Goal: Transaction & Acquisition: Book appointment/travel/reservation

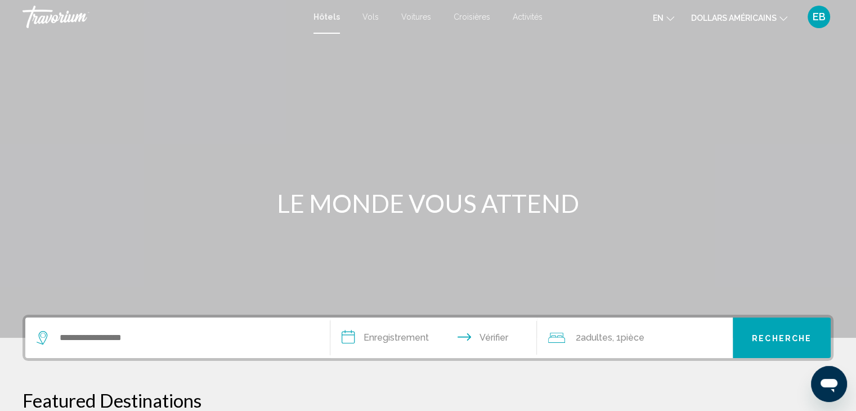
click at [665, 11] on button "en Anglais Espagnol Français italien Portugais russe" at bounding box center [663, 18] width 21 height 16
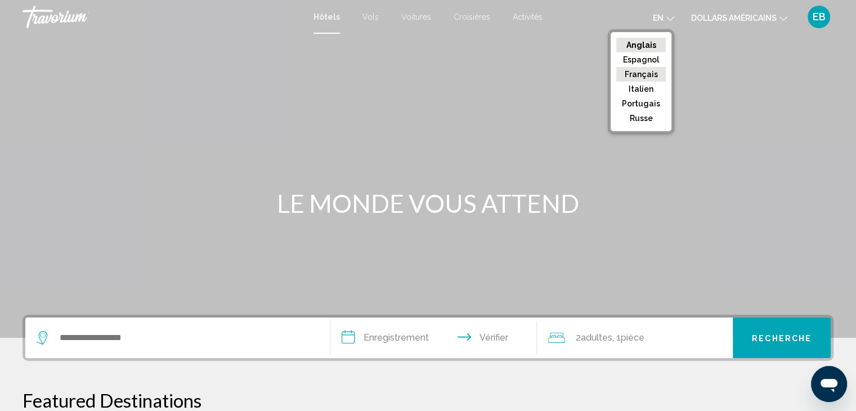
click at [649, 73] on font "Français" at bounding box center [641, 74] width 33 height 9
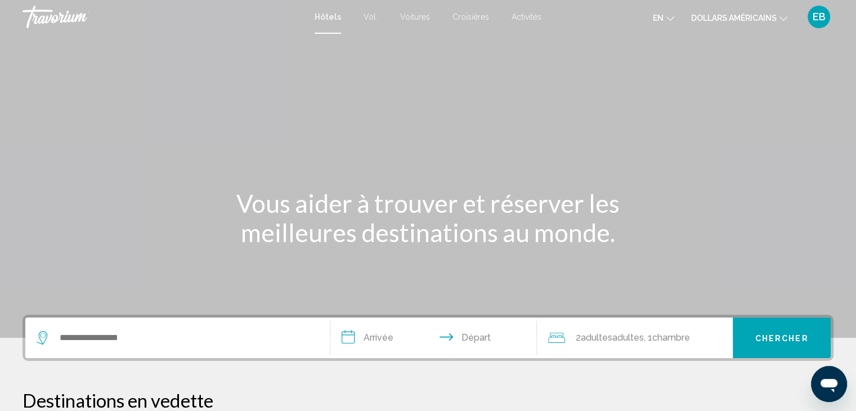
click at [784, 19] on icon "Changer de devise" at bounding box center [784, 19] width 8 height 8
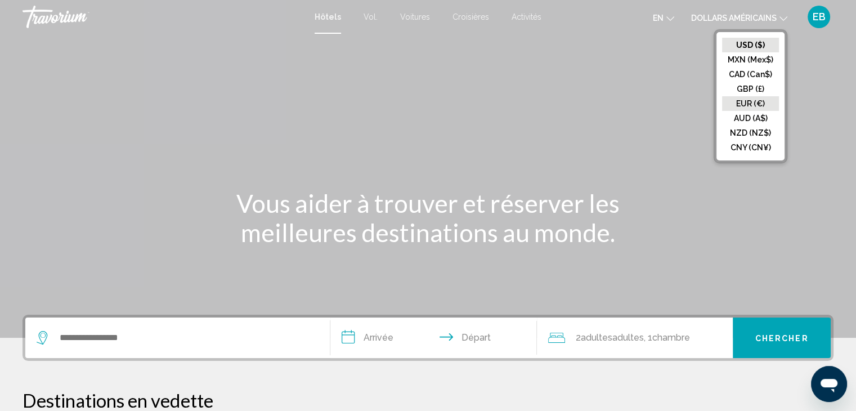
click at [754, 105] on button "EUR (€)" at bounding box center [750, 103] width 57 height 15
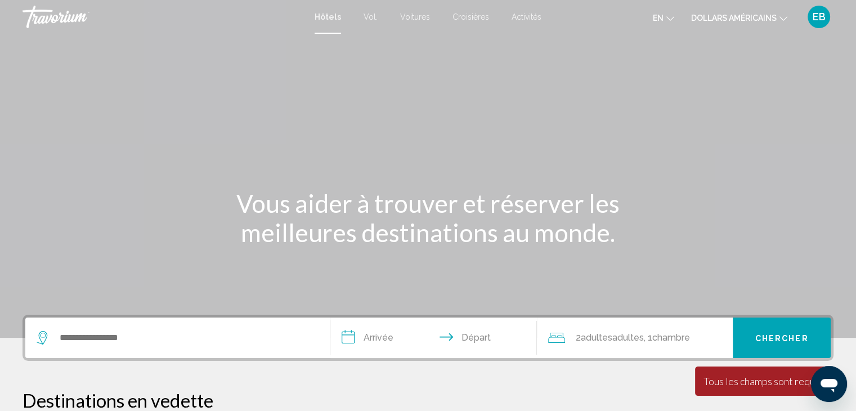
click at [816, 21] on font "EB" at bounding box center [819, 17] width 13 height 12
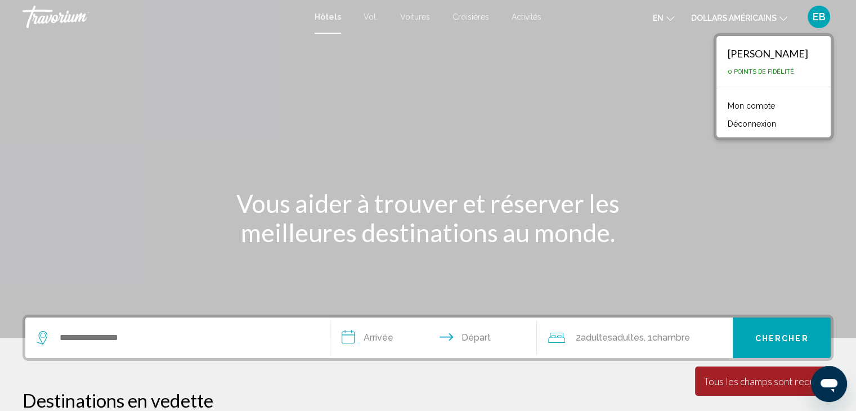
click at [764, 106] on font "Mon compte" at bounding box center [751, 105] width 47 height 9
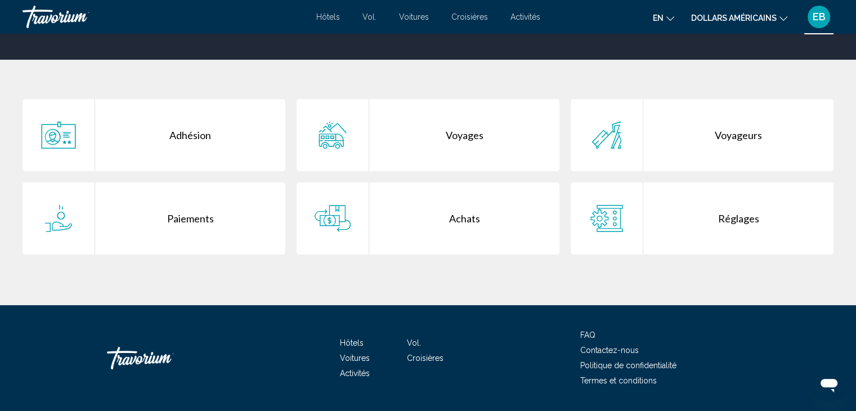
scroll to position [191, 0]
click at [206, 124] on div "Adhésion" at bounding box center [190, 135] width 190 height 72
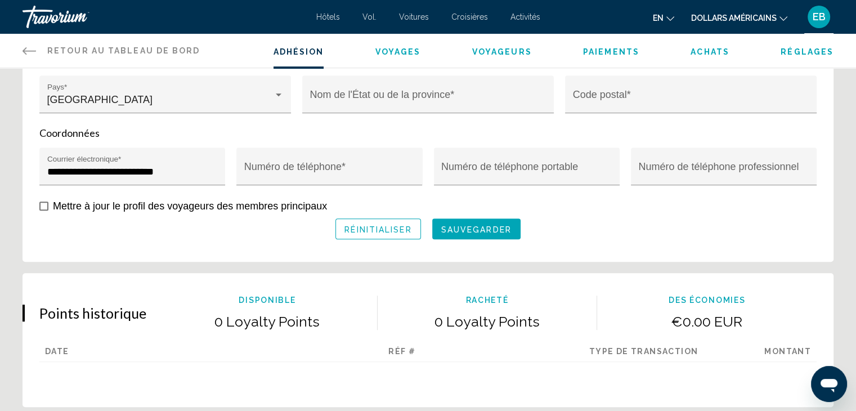
scroll to position [489, 0]
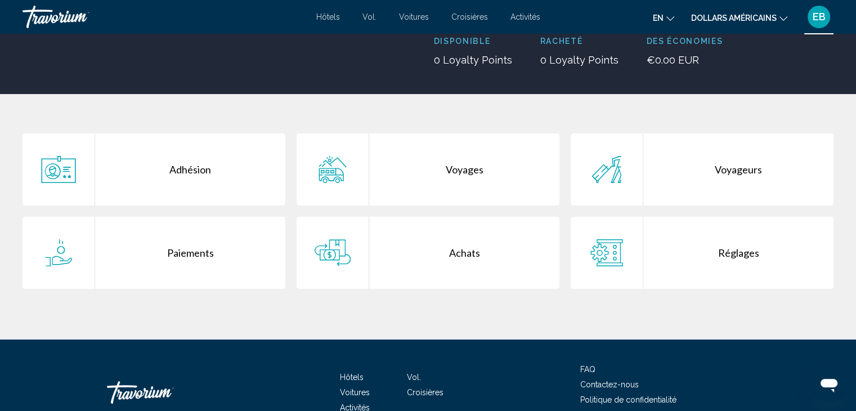
scroll to position [164, 0]
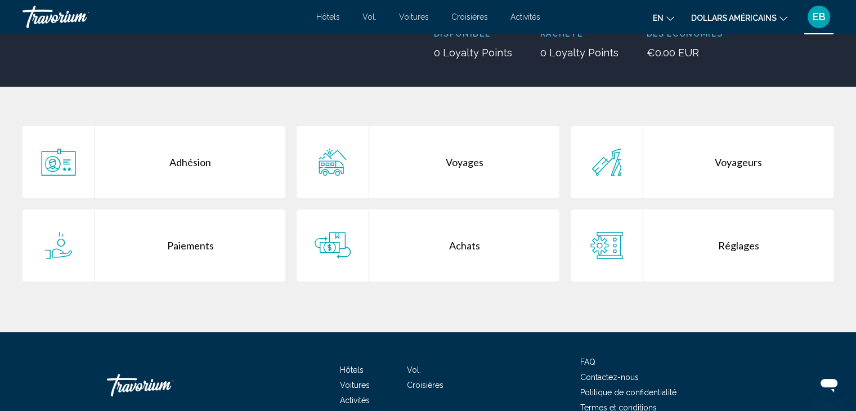
click at [163, 212] on div "Paiements" at bounding box center [190, 245] width 190 height 72
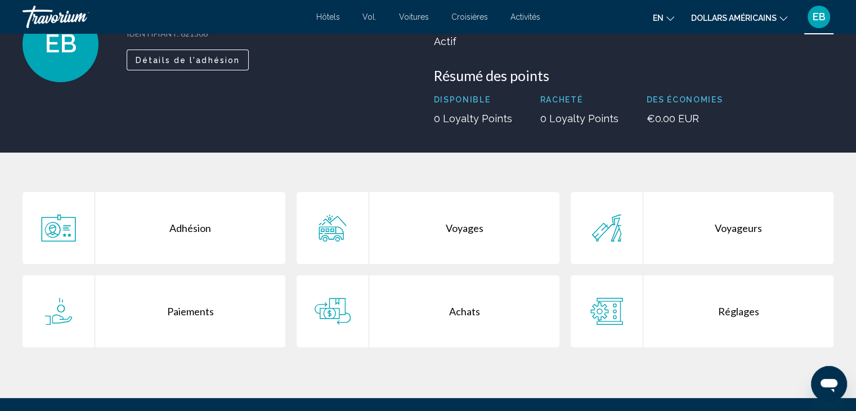
scroll to position [109, 0]
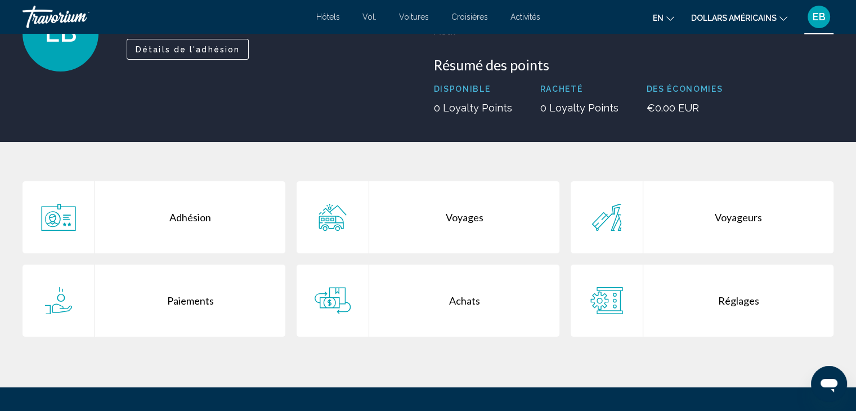
click at [78, 227] on div "Contenu principal" at bounding box center [59, 217] width 73 height 72
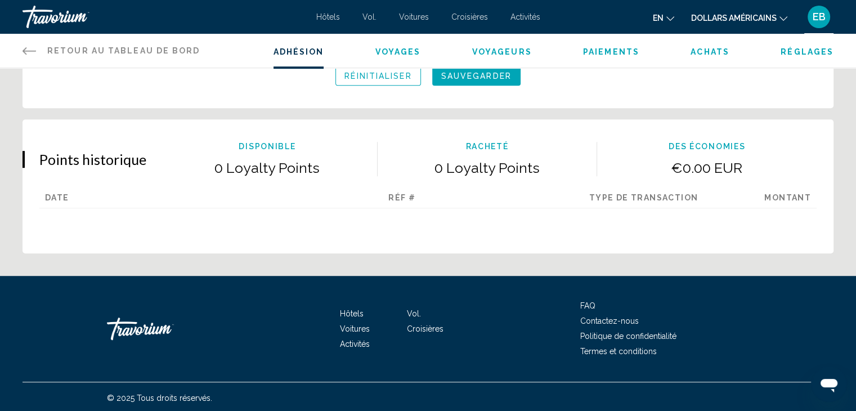
scroll to position [639, 0]
click at [654, 194] on div "Type de transaction" at bounding box center [644, 201] width 242 height 15
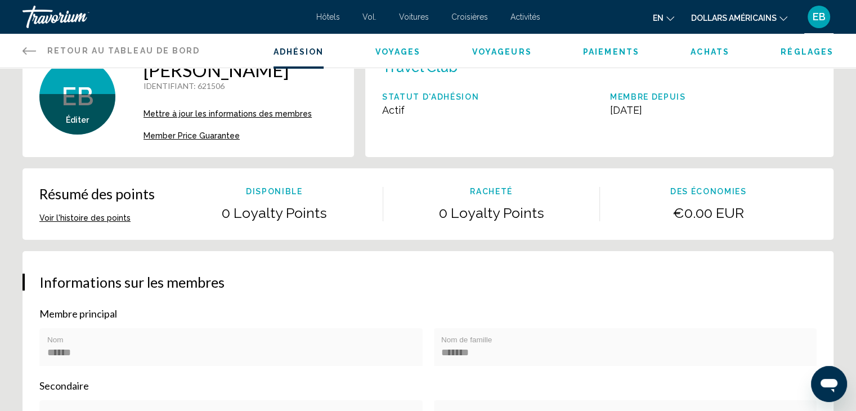
scroll to position [0, 0]
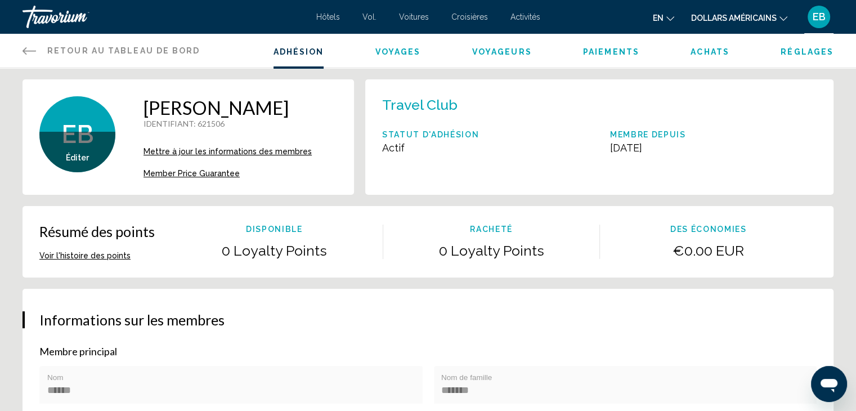
click at [95, 256] on button "Voir l'histoire des points" at bounding box center [84, 256] width 91 height 10
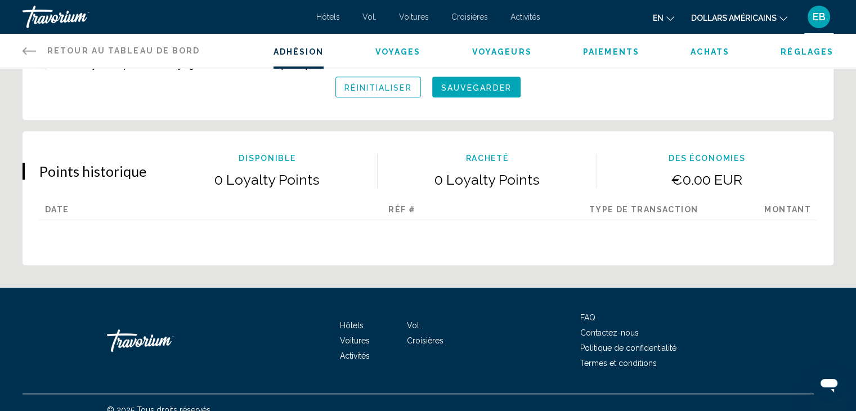
scroll to position [640, 0]
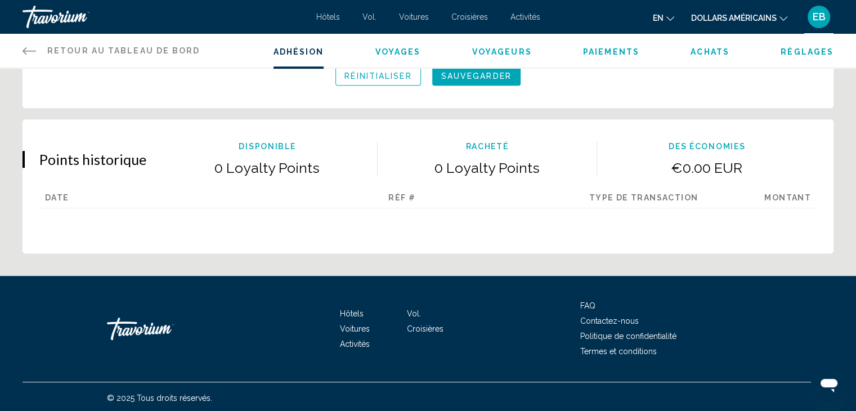
click at [346, 204] on div "Réf #" at bounding box center [402, 200] width 242 height 15
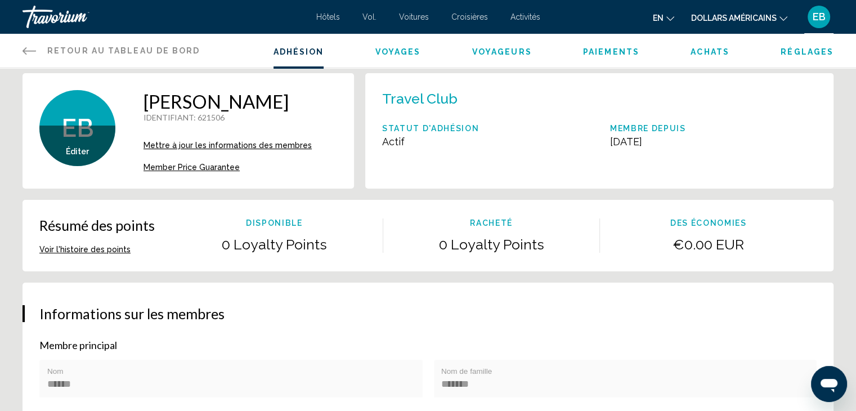
scroll to position [8, 0]
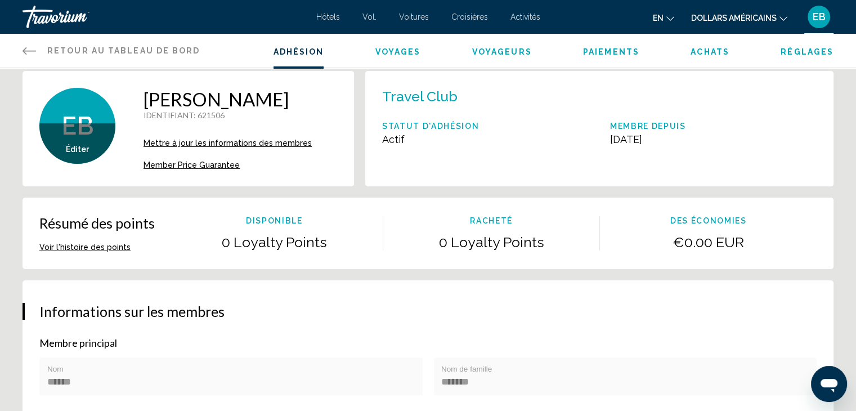
click at [488, 242] on p "0 Loyalty Points" at bounding box center [491, 242] width 217 height 17
click at [668, 265] on div "Résumé des points Voir l'histoire des points Disponible 0 Loyalty Points Rachet…" at bounding box center [428, 233] width 811 height 71
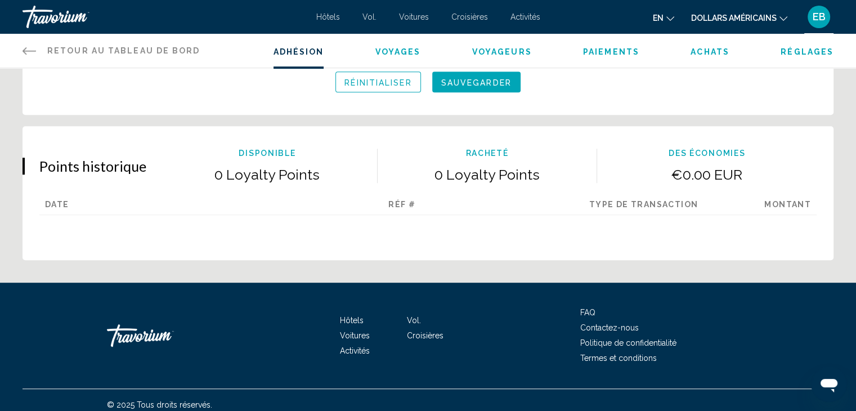
scroll to position [640, 0]
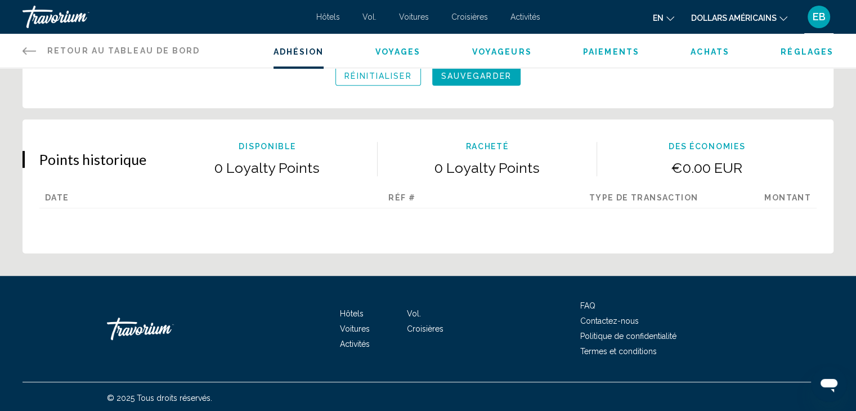
click at [602, 316] on font "Contactez-nous" at bounding box center [609, 320] width 59 height 9
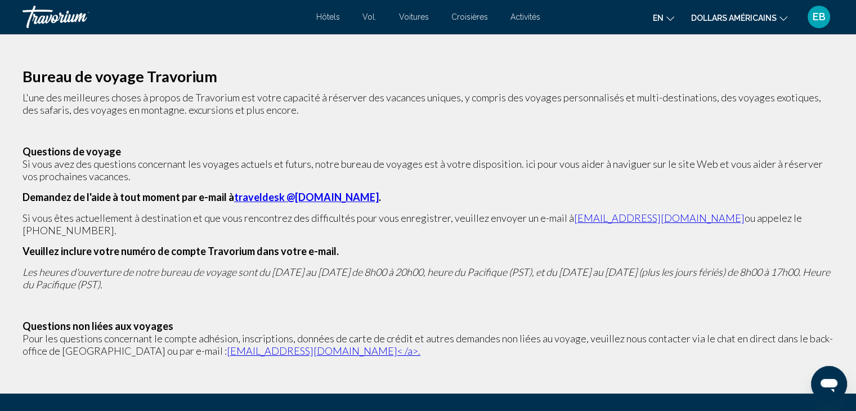
click at [294, 196] on link "traveldesk @[DOMAIN_NAME]" at bounding box center [306, 197] width 145 height 12
drag, startPoint x: 367, startPoint y: 198, endPoint x: 230, endPoint y: 201, distance: 137.4
click at [230, 201] on p "Demandez de l'aide à tout moment par e-mail à traveldesk @[DOMAIN_NAME] ." at bounding box center [428, 197] width 811 height 12
click at [254, 135] on p "Contenu principal" at bounding box center [428, 130] width 811 height 12
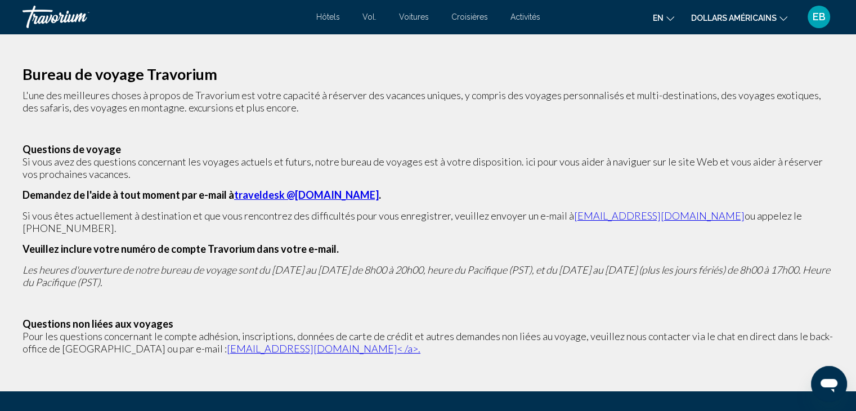
click at [320, 15] on font "Hôtels" at bounding box center [328, 16] width 24 height 9
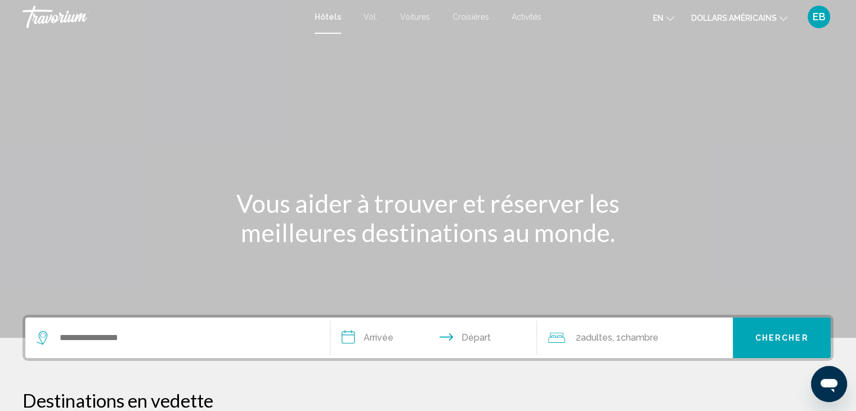
click at [369, 17] on font "Vol." at bounding box center [371, 16] width 14 height 9
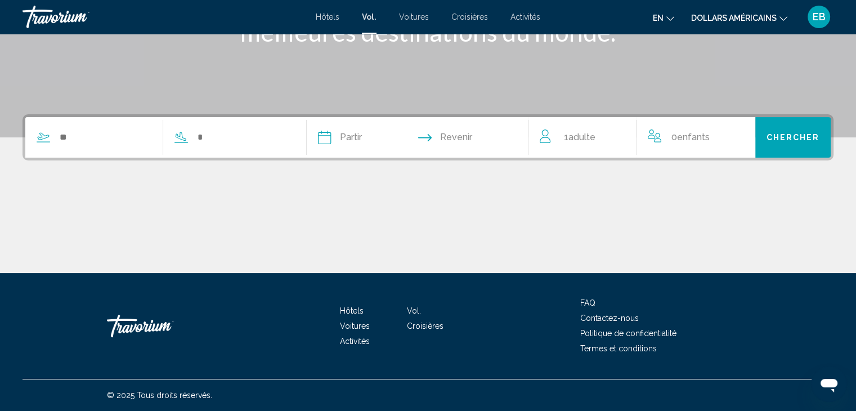
scroll to position [200, 0]
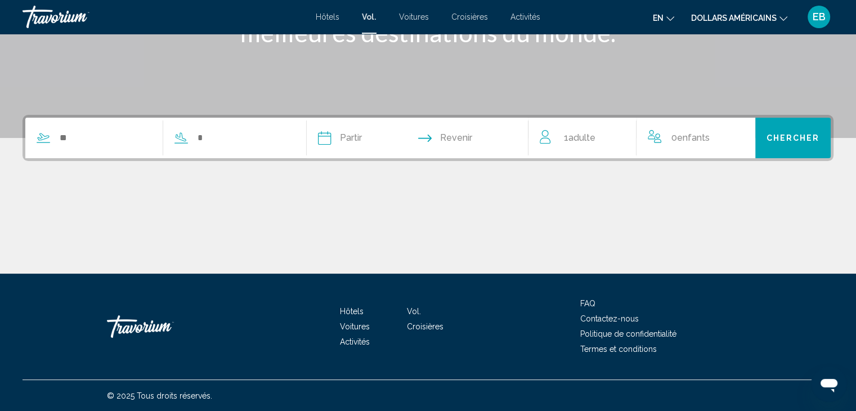
click at [91, 115] on div "Partir août ***** ***** **** **** *** **** ***** **** ***** **** **** **** 2025…" at bounding box center [428, 138] width 811 height 46
click at [87, 133] on input "Search widget" at bounding box center [105, 137] width 93 height 17
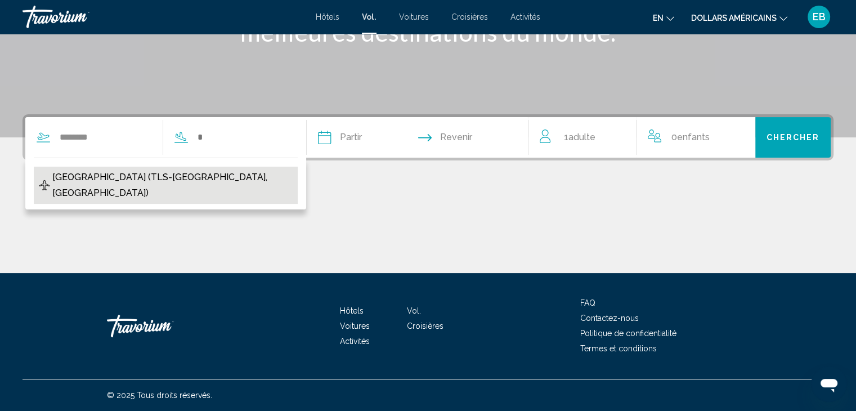
click at [97, 182] on span "[GEOGRAPHIC_DATA] (TLS-[GEOGRAPHIC_DATA], [GEOGRAPHIC_DATA])" at bounding box center [171, 185] width 239 height 32
type input "**********"
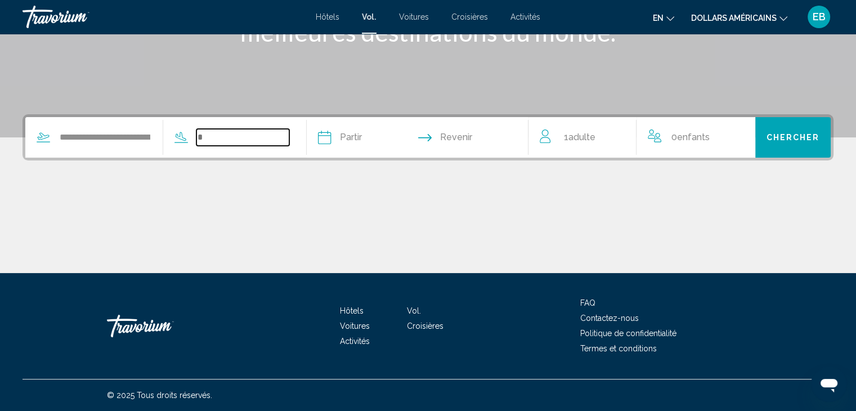
click at [256, 134] on input "Search widget" at bounding box center [242, 137] width 93 height 17
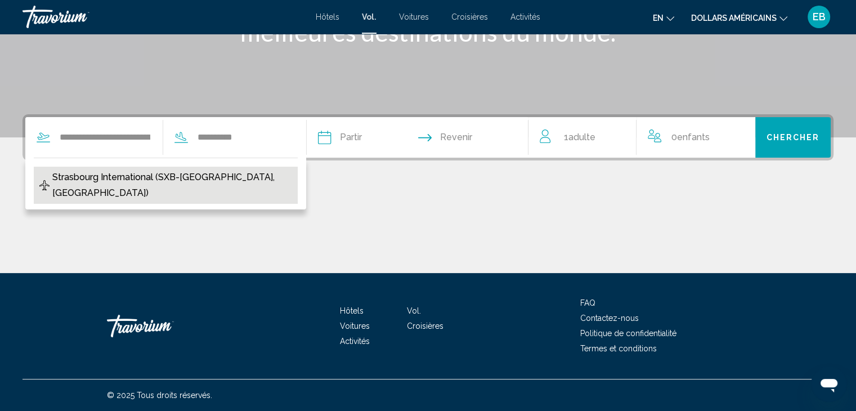
click at [187, 173] on span "Strasbourg International (SXB-[GEOGRAPHIC_DATA], [GEOGRAPHIC_DATA])" at bounding box center [172, 185] width 240 height 32
type input "**********"
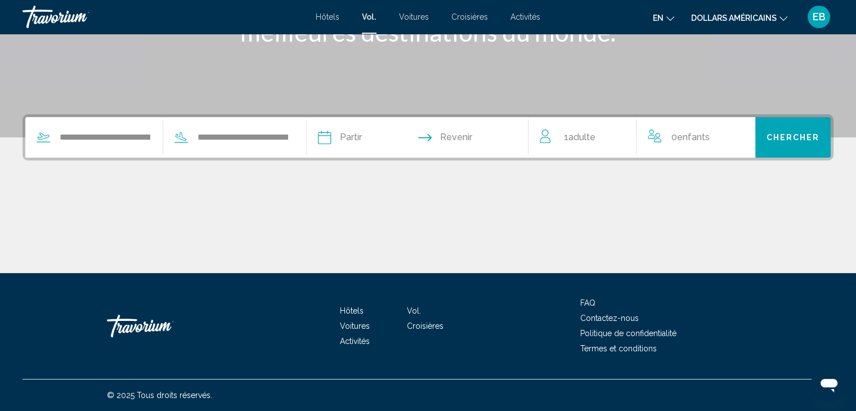
click at [357, 135] on input "Depart date" at bounding box center [370, 139] width 110 height 44
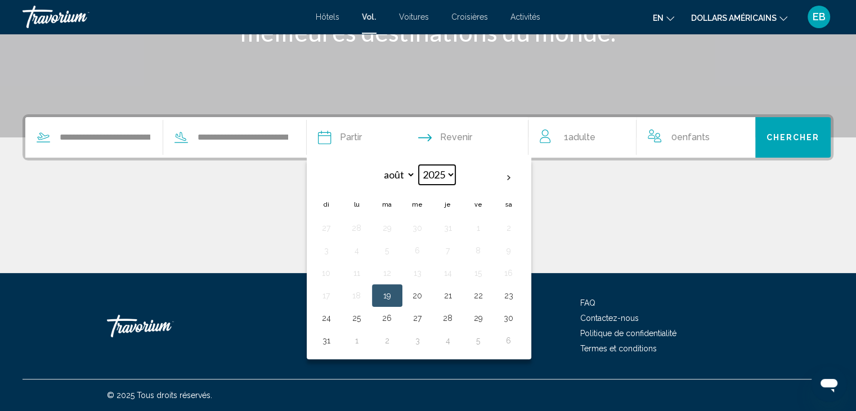
click at [455, 168] on select "**** **** **** **** **** ****" at bounding box center [437, 175] width 37 height 20
click at [415, 169] on select "***** ***** **** **** *** **** ***** **** ***** **** **** ****" at bounding box center [397, 175] width 37 height 20
select select "**"
click at [397, 165] on select "***** ***** **** **** *** **** ***** **** ***** **** **** ****" at bounding box center [397, 175] width 37 height 20
click at [457, 270] on button "18" at bounding box center [448, 273] width 18 height 16
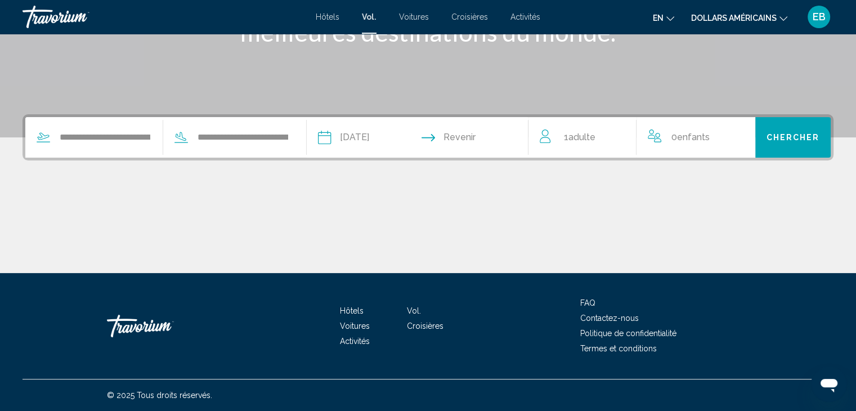
click at [369, 128] on input "**********" at bounding box center [370, 139] width 110 height 44
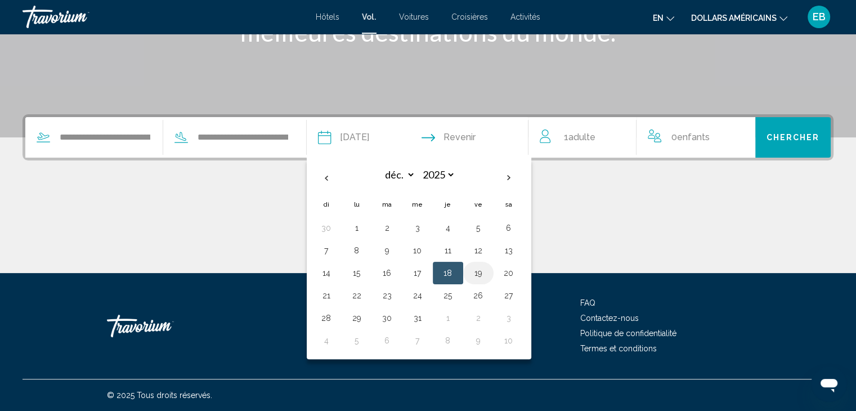
click at [488, 270] on button "19" at bounding box center [479, 273] width 18 height 16
type input "**********"
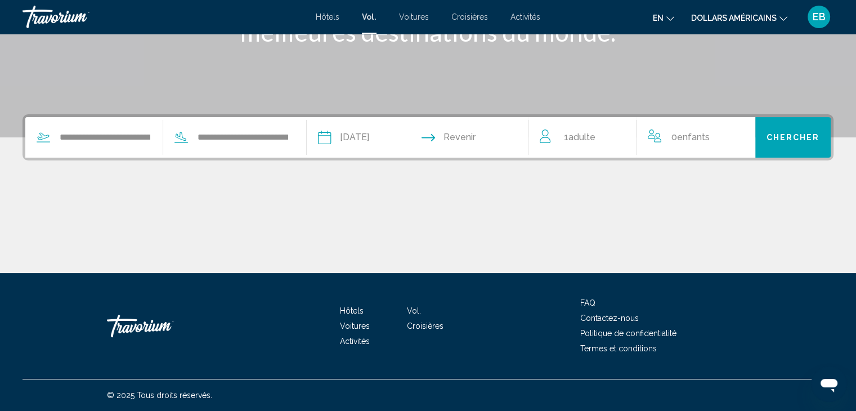
click at [484, 144] on input "Return date" at bounding box center [478, 139] width 110 height 44
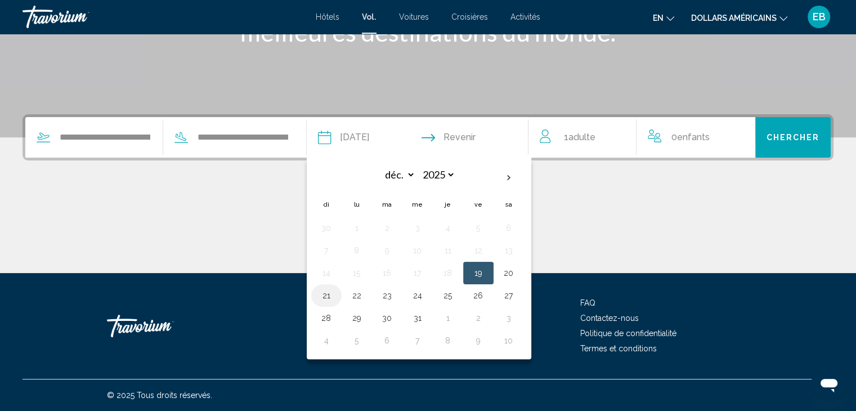
click at [336, 290] on button "21" at bounding box center [327, 296] width 18 height 16
type input "**********"
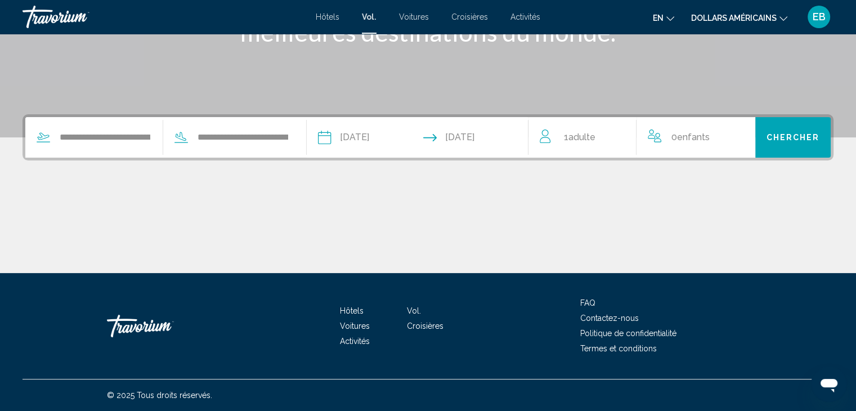
click at [592, 142] on span "1 Adulte Adultes" at bounding box center [580, 137] width 32 height 16
click at [617, 132] on icon "Increment adults" at bounding box center [620, 135] width 10 height 14
click at [778, 136] on span "Chercher" at bounding box center [793, 137] width 53 height 9
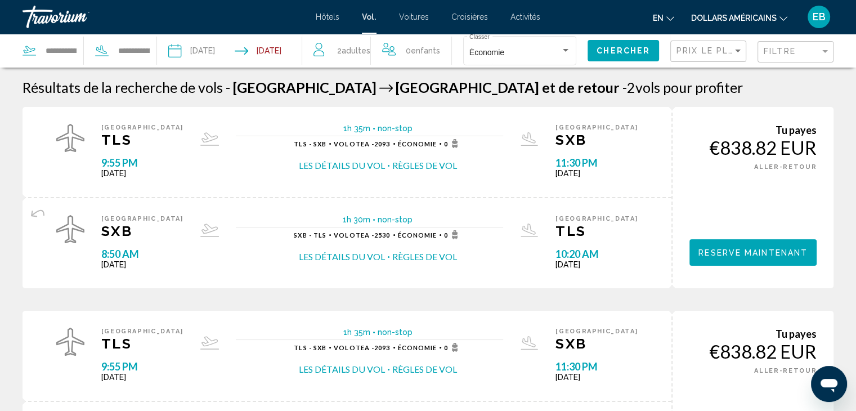
click at [813, 18] on font "EB" at bounding box center [819, 17] width 13 height 12
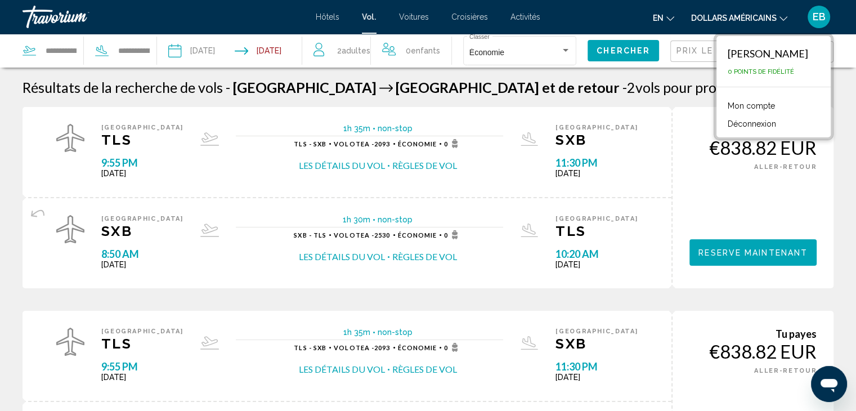
click at [766, 106] on font "Mon compte" at bounding box center [751, 105] width 47 height 9
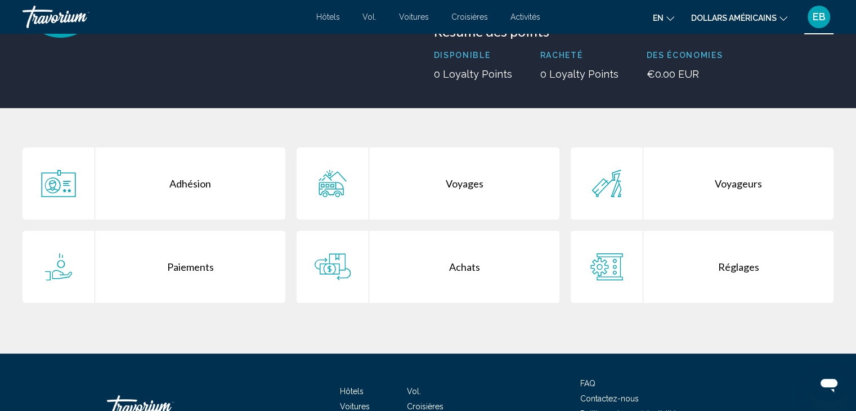
scroll to position [142, 0]
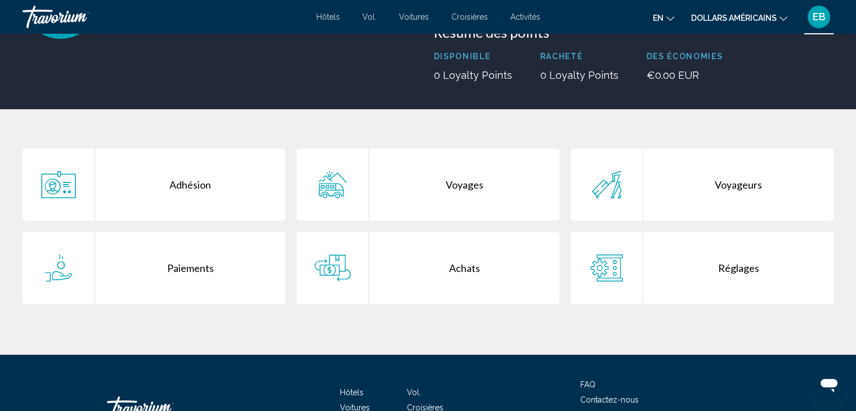
click at [413, 178] on div "Voyages" at bounding box center [464, 185] width 190 height 72
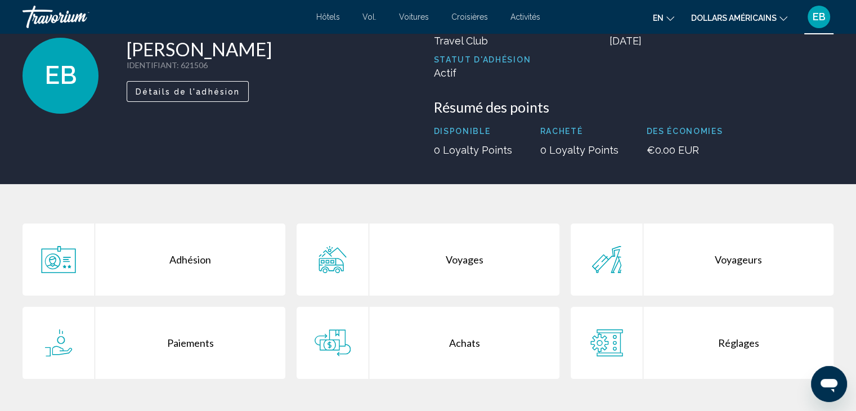
scroll to position [68, 0]
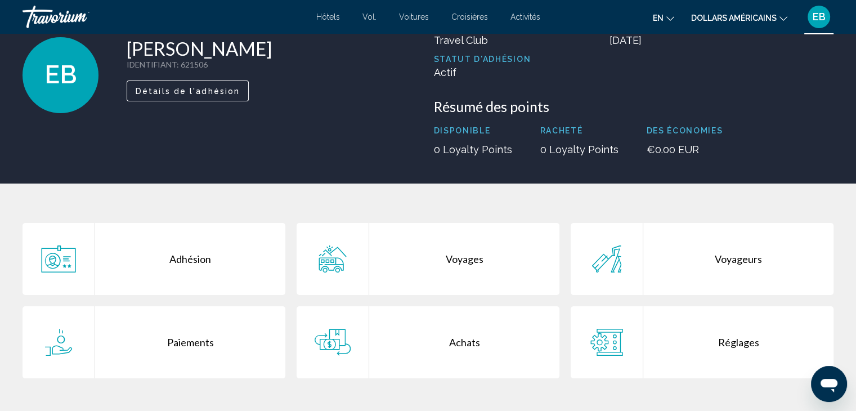
click at [132, 264] on div "Adhésion" at bounding box center [190, 259] width 190 height 72
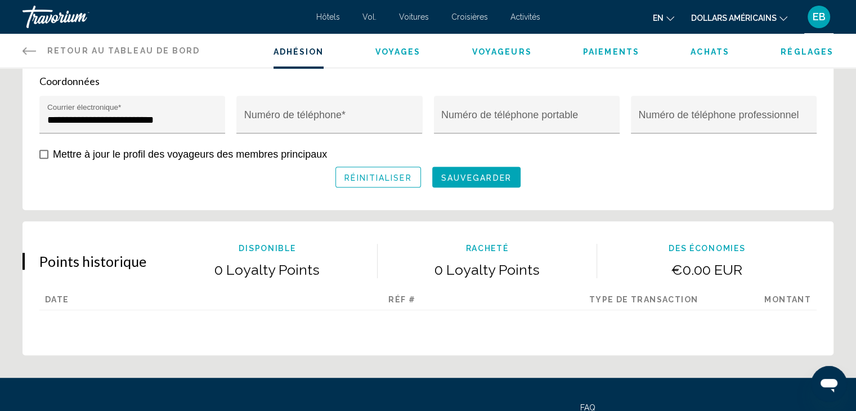
scroll to position [537, 0]
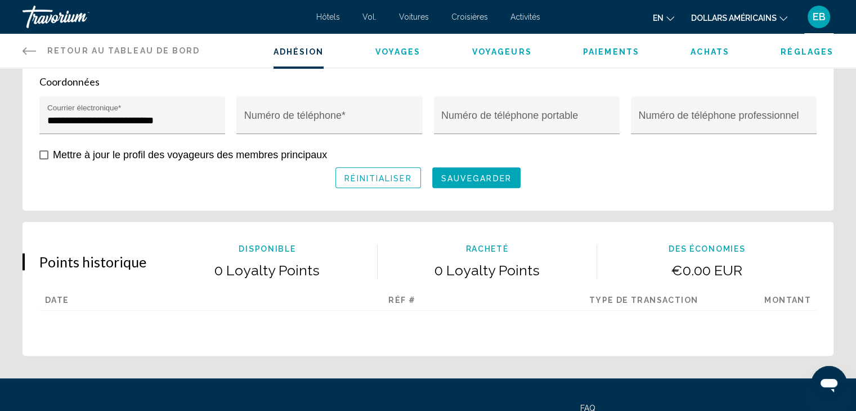
click at [665, 141] on div "Numéro de téléphone professionnel" at bounding box center [724, 121] width 186 height 51
click at [665, 23] on button "en English Español Français Italiano Português русский" at bounding box center [663, 18] width 21 height 16
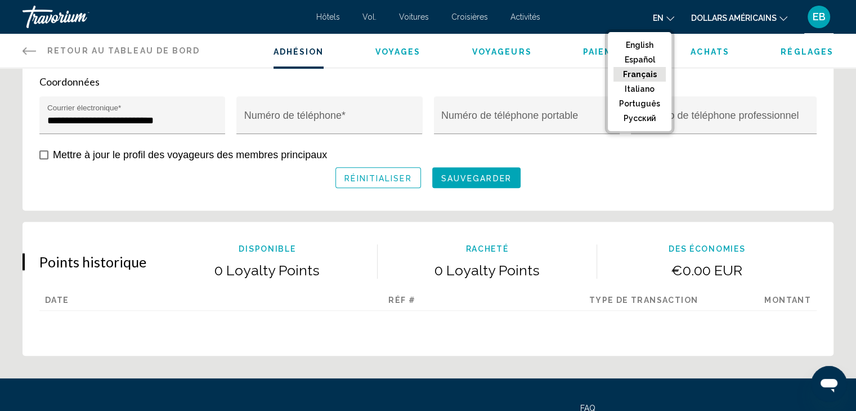
click at [643, 74] on button "Français" at bounding box center [640, 74] width 52 height 15
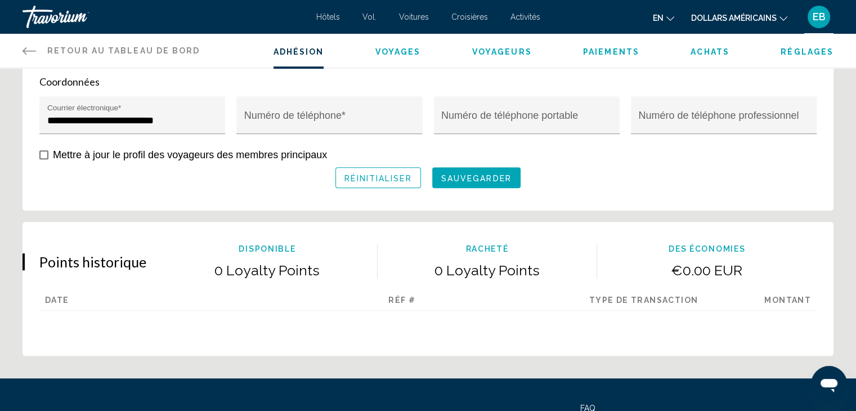
click at [723, 16] on font "dollars américains" at bounding box center [734, 18] width 86 height 9
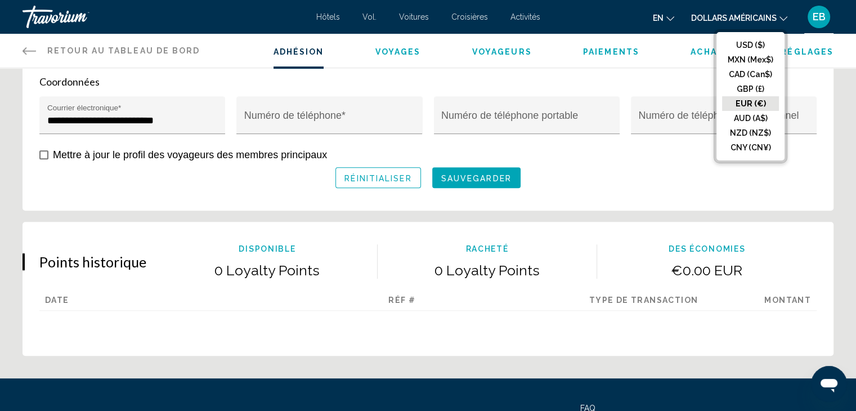
click at [757, 105] on button "EUR (€)" at bounding box center [750, 103] width 57 height 15
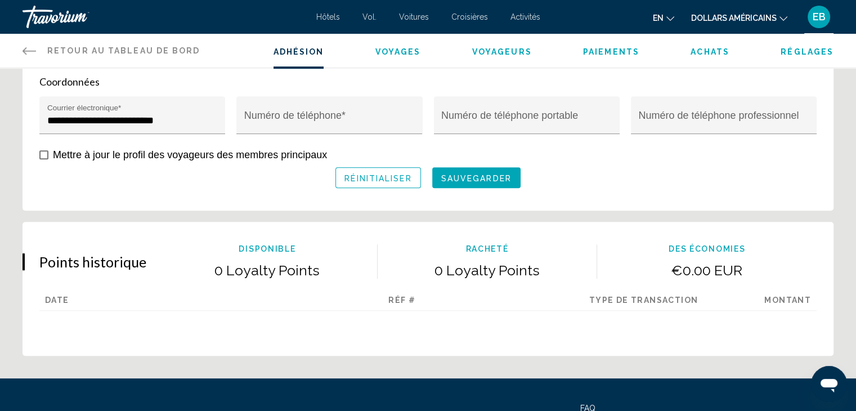
click at [667, 17] on icon "Changer de langue" at bounding box center [671, 19] width 8 height 8
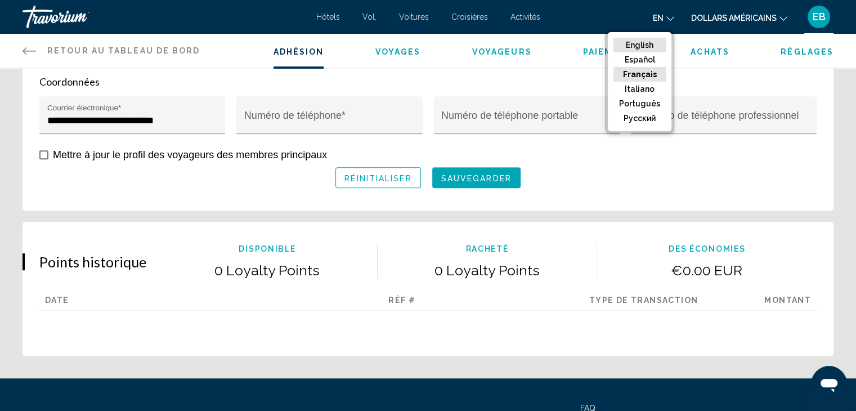
click at [655, 41] on button "English" at bounding box center [640, 45] width 52 height 15
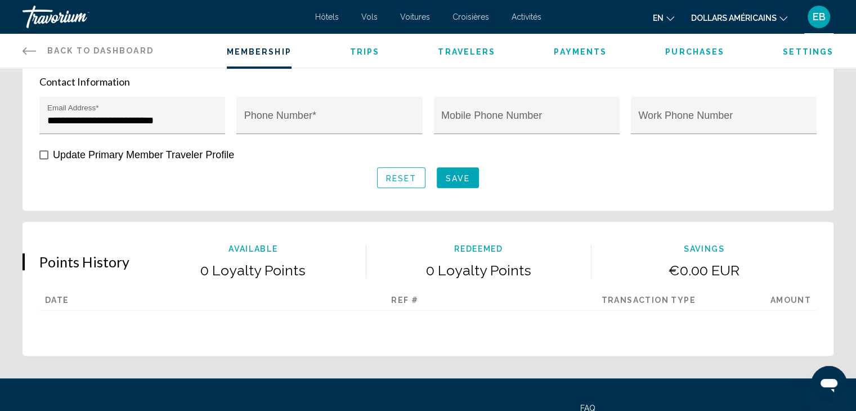
click at [664, 16] on button "en English Español Français Italiano Português русский" at bounding box center [663, 18] width 21 height 16
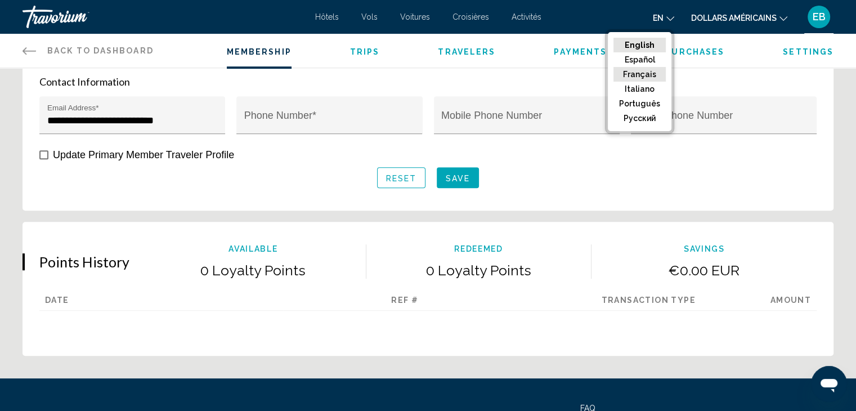
click at [634, 78] on button "Français" at bounding box center [640, 74] width 52 height 15
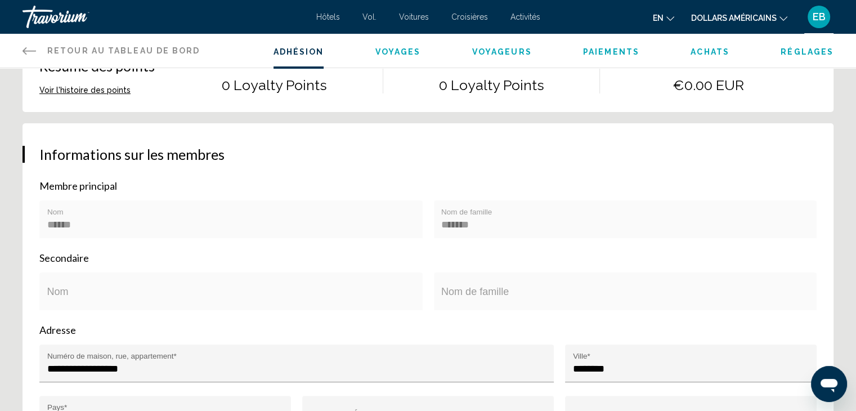
scroll to position [0, 0]
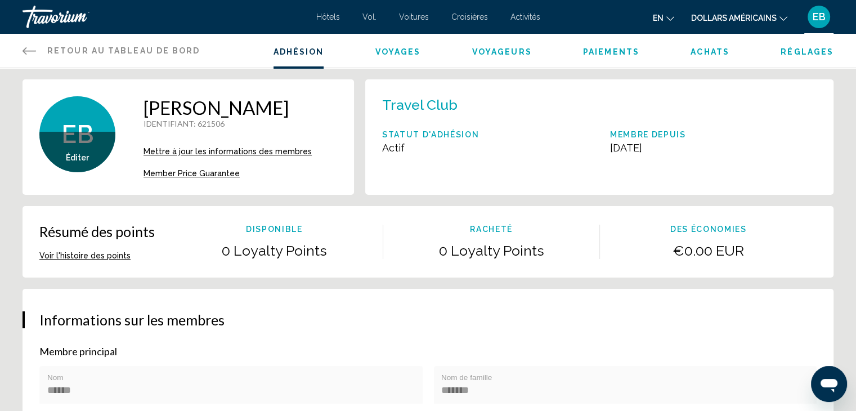
click at [68, 253] on button "Voir l'histoire des points" at bounding box center [84, 256] width 91 height 10
